Goal: Task Accomplishment & Management: Manage account settings

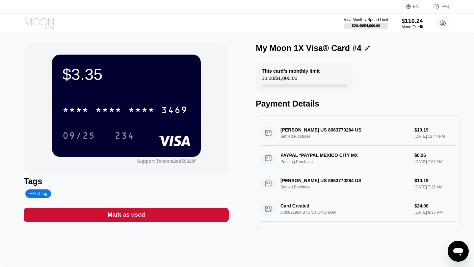
click at [38, 23] on icon at bounding box center [40, 24] width 31 height 12
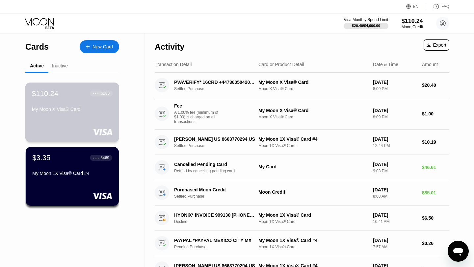
click at [58, 115] on div "My Moon X Visa® Card" at bounding box center [72, 111] width 81 height 8
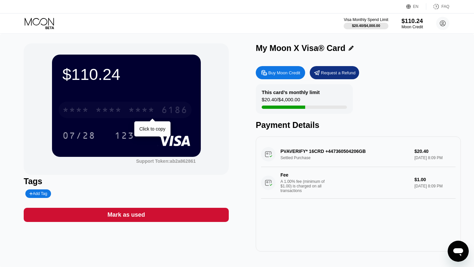
click at [128, 112] on div "* * * * * * * * * * * * 6186" at bounding box center [125, 110] width 133 height 16
